Goal: Transaction & Acquisition: Purchase product/service

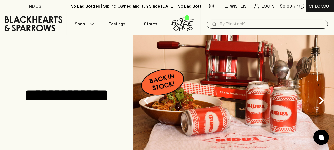
click at [230, 24] on input "text" at bounding box center [271, 24] width 104 height 8
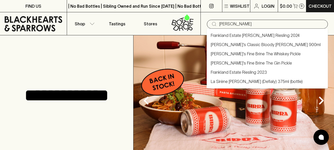
type input "frankies"
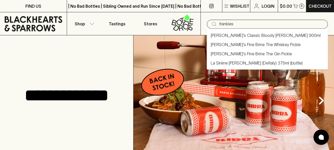
click at [249, 36] on link "[PERSON_NAME]'s Classic Bloody [PERSON_NAME] 900ml" at bounding box center [266, 35] width 110 height 6
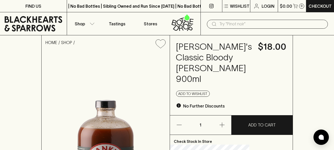
click at [225, 128] on icon "button" at bounding box center [222, 125] width 6 height 6
click at [182, 128] on icon "button" at bounding box center [179, 125] width 6 height 6
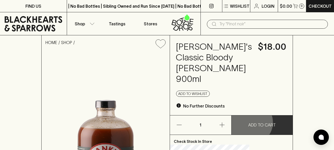
click at [259, 128] on p "ADD TO CART" at bounding box center [261, 125] width 27 height 6
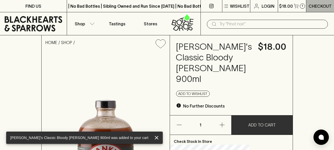
click at [317, 7] on p "Checkout" at bounding box center [319, 6] width 23 height 6
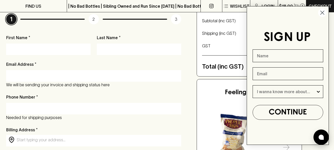
scroll to position [103, 0]
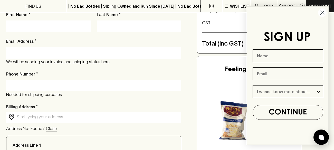
click at [320, 13] on circle "Close dialog" at bounding box center [322, 12] width 8 height 8
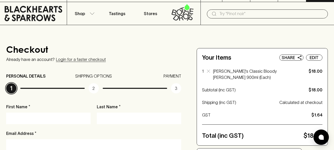
scroll to position [0, 0]
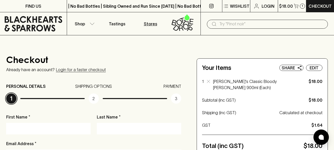
click at [149, 24] on p "Stores" at bounding box center [150, 24] width 13 height 6
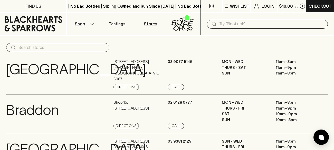
click at [93, 23] on icon "button" at bounding box center [91, 24] width 5 height 3
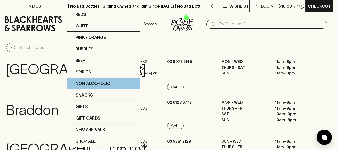
click at [115, 80] on link "Non Alcoholic" at bounding box center [103, 84] width 73 height 12
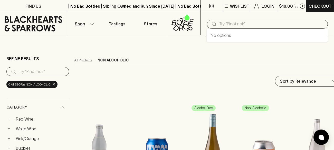
click at [222, 24] on input "text" at bounding box center [271, 24] width 104 height 8
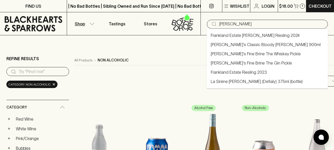
type input "frankies"
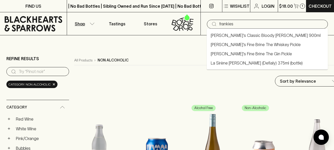
click at [233, 36] on link "[PERSON_NAME]'s Classic Bloody [PERSON_NAME] 900ml" at bounding box center [266, 35] width 110 height 6
